Goal: Task Accomplishment & Management: Manage account settings

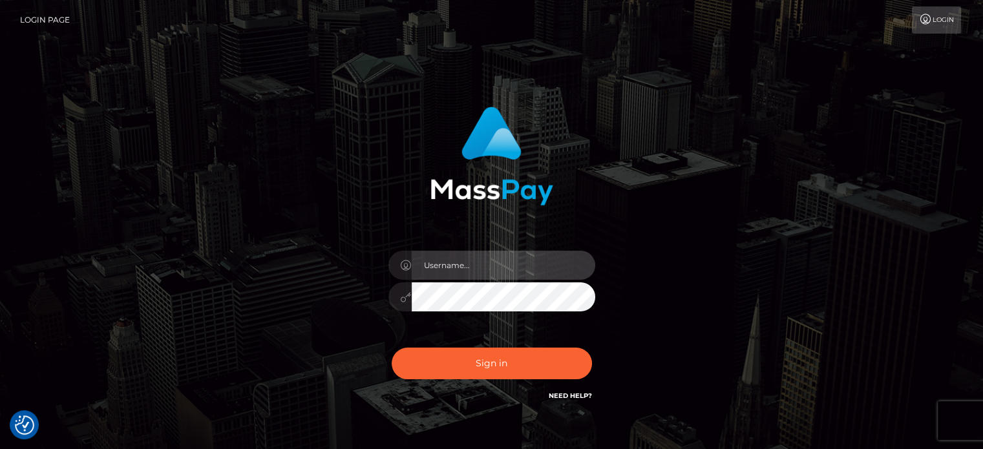
click at [515, 261] on input "text" at bounding box center [504, 265] width 184 height 29
type input "[EMAIL_ADDRESS][DOMAIN_NAME]"
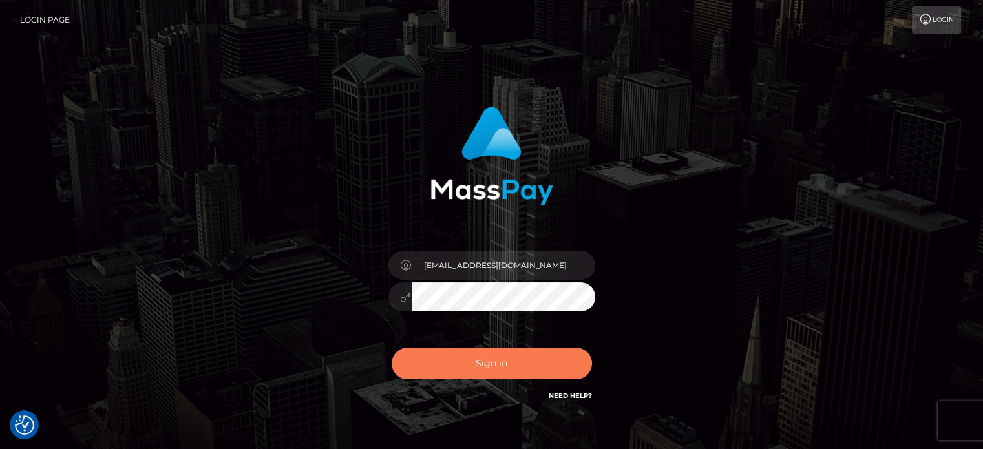
click at [494, 369] on button "Sign in" at bounding box center [492, 364] width 200 height 32
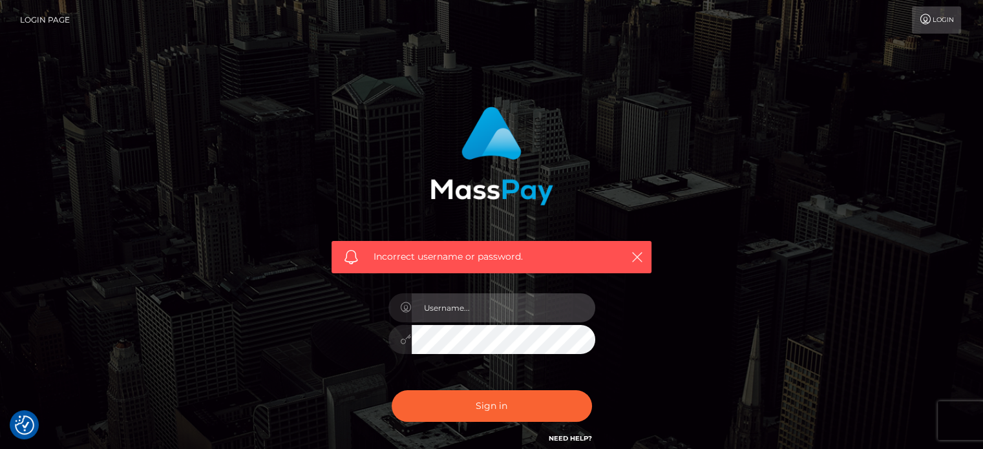
click at [502, 306] on input "text" at bounding box center [504, 307] width 184 height 29
type input "xavier.bobino@gmail.com"
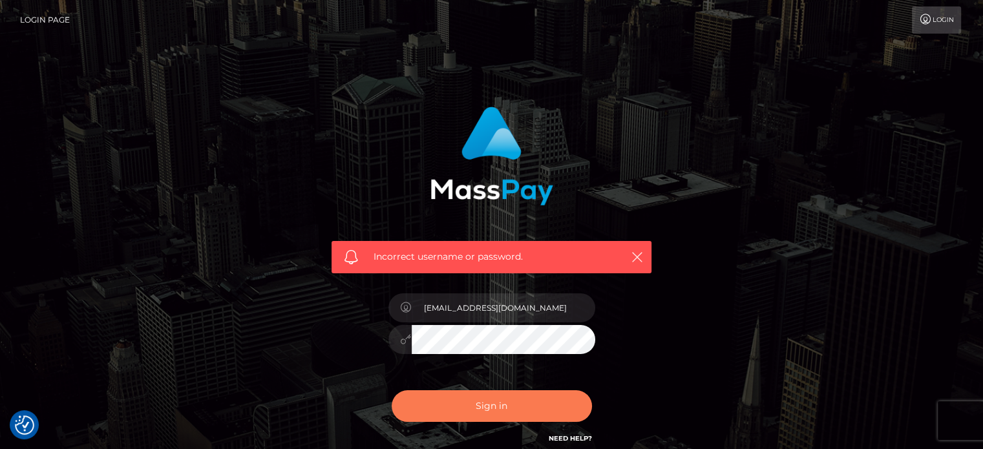
click at [495, 407] on button "Sign in" at bounding box center [492, 406] width 200 height 32
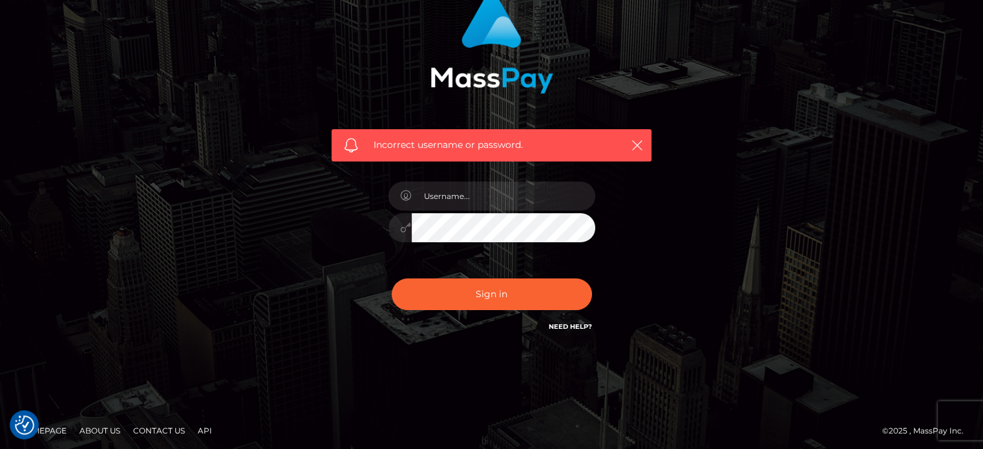
scroll to position [116, 0]
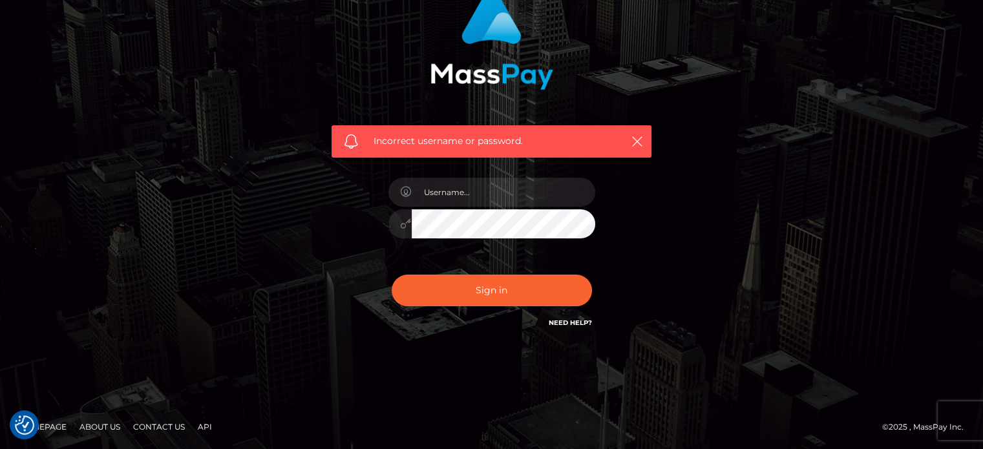
click at [571, 322] on link "Need Help?" at bounding box center [570, 323] width 43 height 8
click at [812, 246] on div "Incorrect username or password." at bounding box center [491, 167] width 737 height 372
click at [575, 323] on link "Need Help?" at bounding box center [570, 323] width 43 height 8
click at [820, 273] on div "Incorrect username or password." at bounding box center [491, 167] width 737 height 372
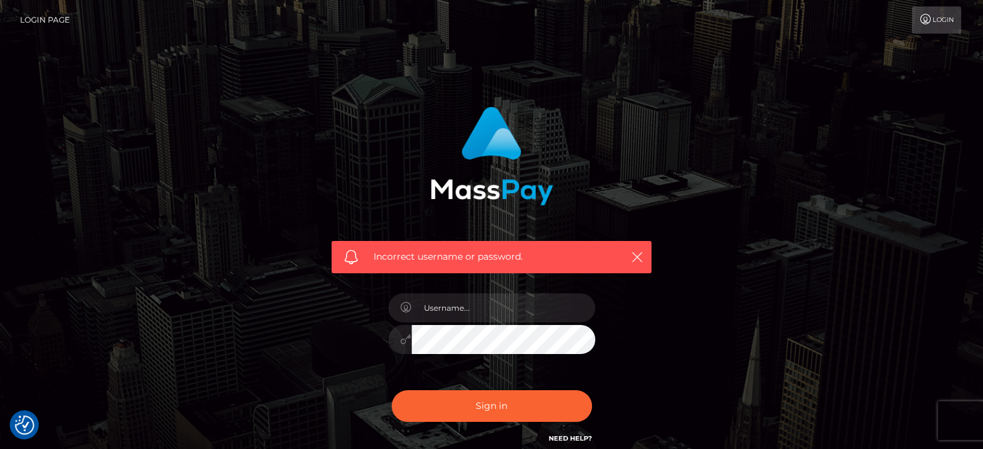
scroll to position [0, 0]
click at [32, 21] on link "Login Page" at bounding box center [45, 19] width 50 height 27
